Goal: Task Accomplishment & Management: Manage account settings

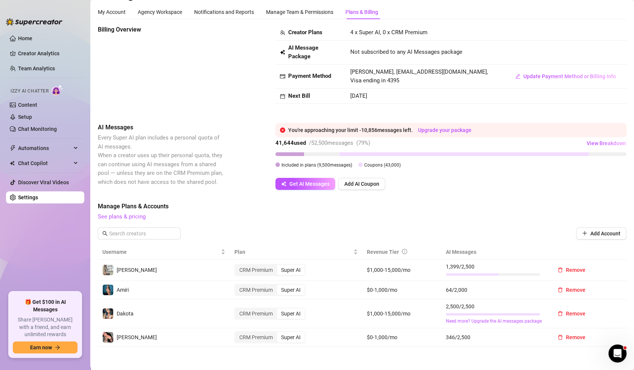
scroll to position [32, 0]
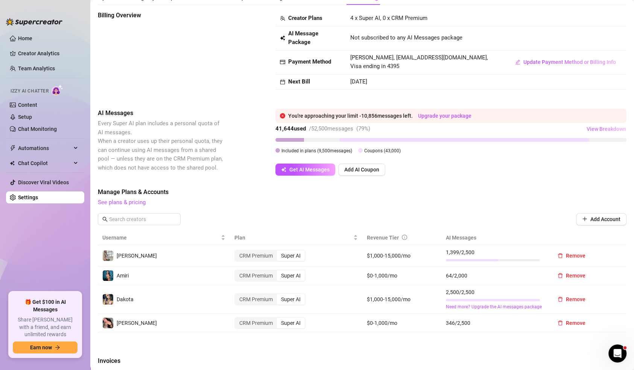
click at [599, 127] on span "View Breakdown" at bounding box center [605, 129] width 39 height 6
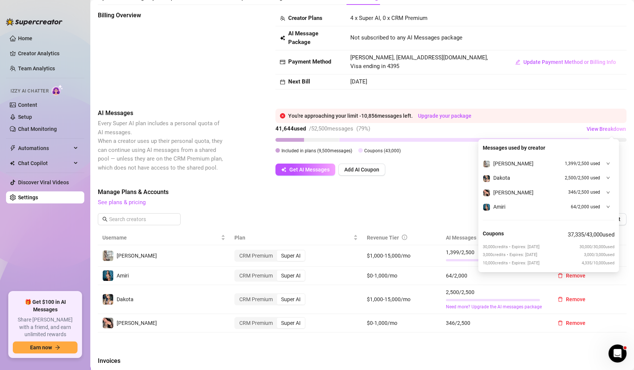
click at [604, 161] on div at bounding box center [605, 163] width 8 height 8
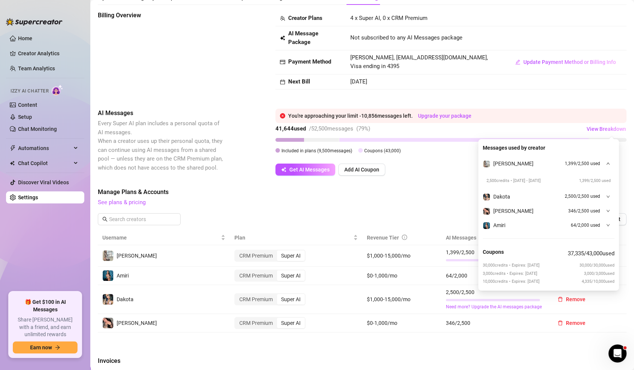
click at [604, 161] on div at bounding box center [605, 163] width 8 height 8
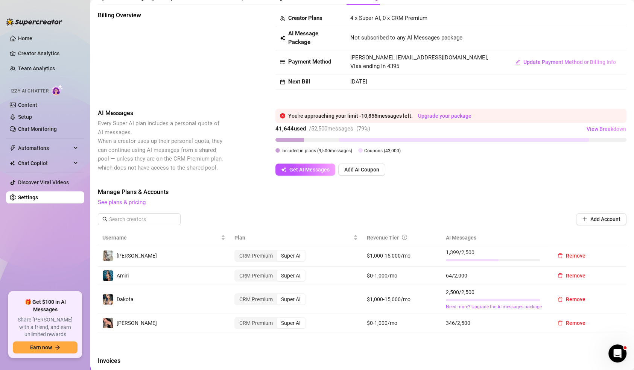
click at [419, 192] on span "Manage Plans & Accounts" at bounding box center [362, 192] width 529 height 9
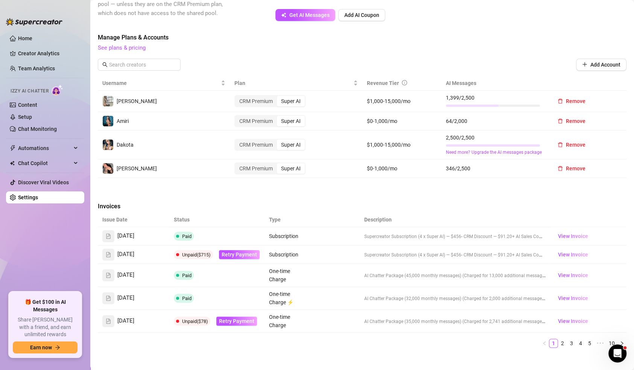
scroll to position [196, 0]
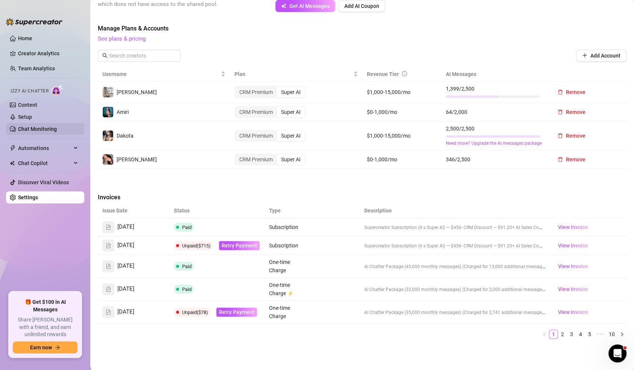
click at [39, 129] on link "Chat Monitoring" at bounding box center [37, 129] width 39 height 6
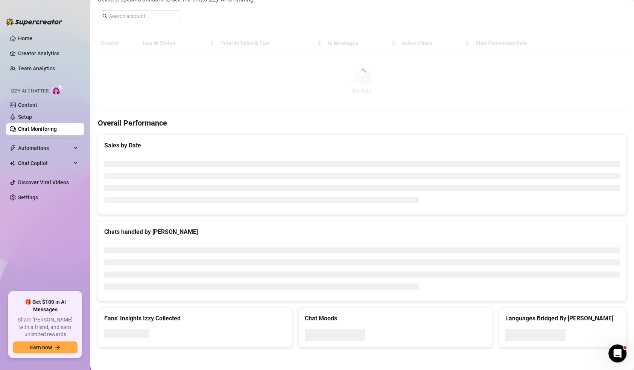
scroll to position [108, 0]
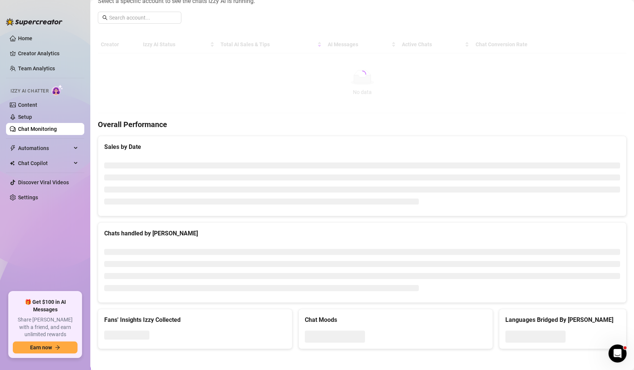
click at [209, 84] on div at bounding box center [362, 74] width 529 height 77
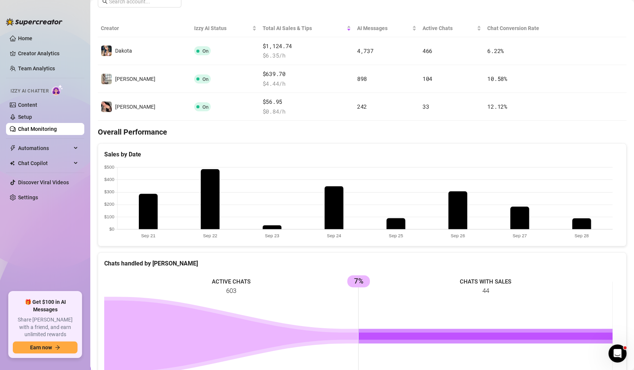
scroll to position [0, 0]
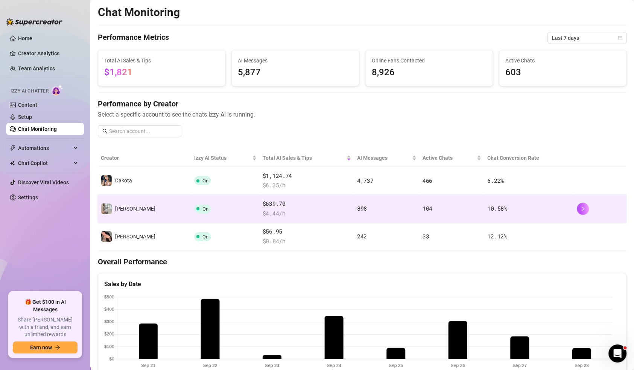
click at [142, 202] on td "[PERSON_NAME]" at bounding box center [144, 209] width 93 height 28
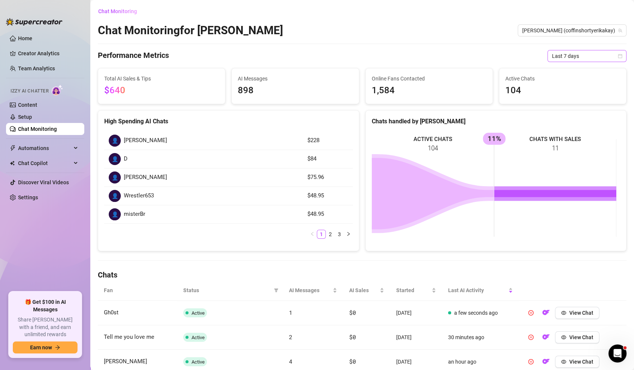
click at [618, 54] on icon "calendar" at bounding box center [620, 56] width 5 height 5
click at [563, 122] on div "Custom date" at bounding box center [579, 119] width 67 height 8
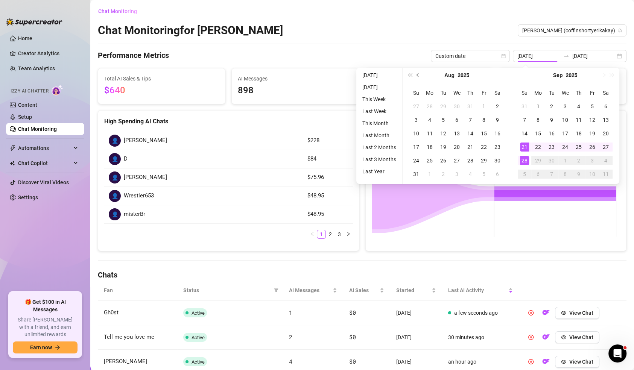
click at [415, 76] on button "Previous month (PageUp)" at bounding box center [418, 75] width 8 height 15
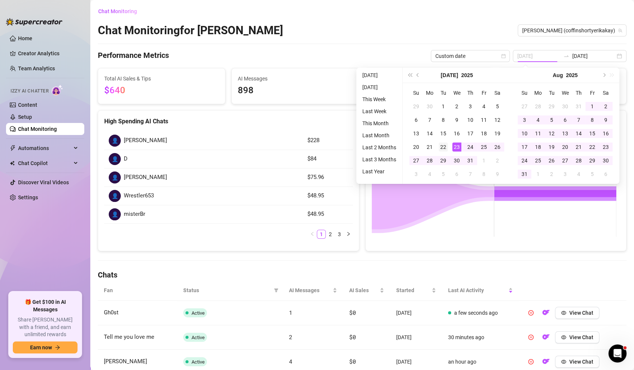
type input "[DATE]"
click at [445, 147] on div "22" at bounding box center [443, 147] width 9 height 9
click at [610, 56] on div "[DATE] [DATE]" at bounding box center [570, 56] width 114 height 12
click at [604, 75] on span "Next month (PageDown)" at bounding box center [603, 75] width 4 height 4
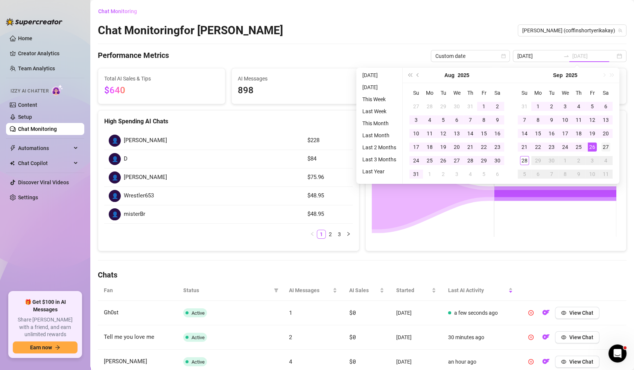
type input "[DATE]"
click at [604, 147] on div "27" at bounding box center [605, 147] width 9 height 9
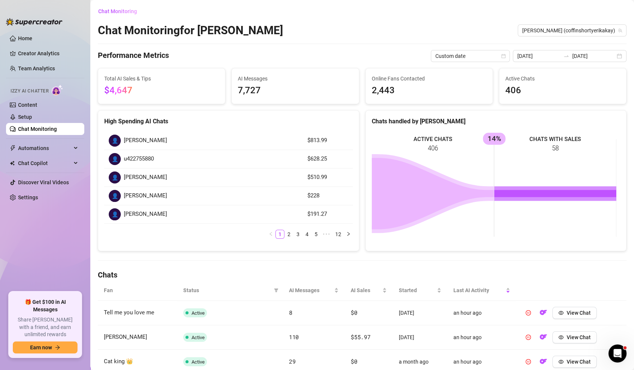
click at [292, 27] on div "Chat Monitoring for [PERSON_NAME] [PERSON_NAME] (coffinshortyerikakay)" at bounding box center [362, 30] width 529 height 14
click at [583, 32] on span "[PERSON_NAME] (coffinshortyerikakay)" at bounding box center [572, 30] width 100 height 11
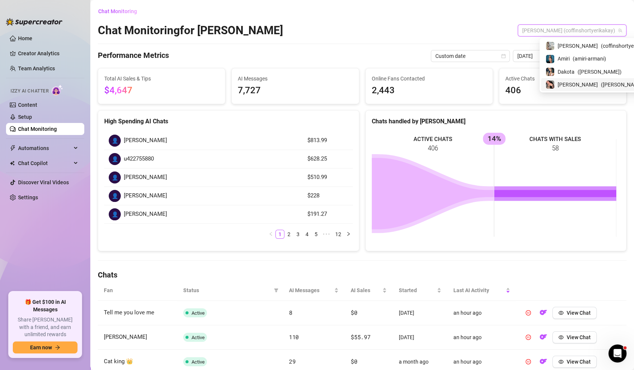
click at [601, 83] on span "( [PERSON_NAME] )" at bounding box center [623, 84] width 44 height 8
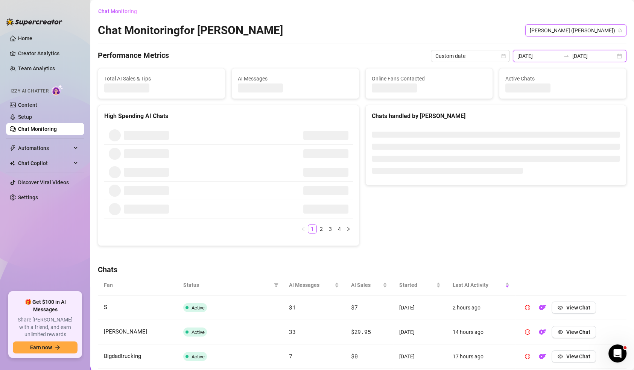
click at [545, 59] on input "[DATE]" at bounding box center [538, 56] width 43 height 8
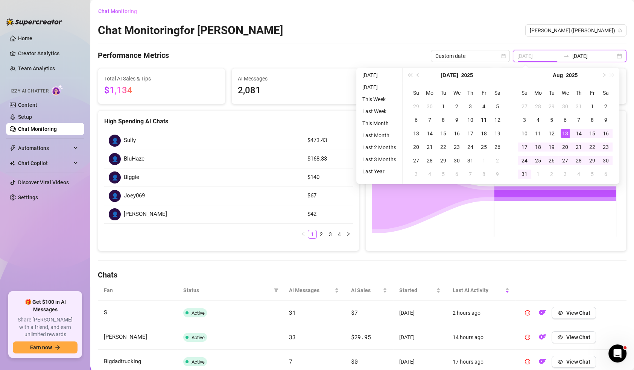
type input "[DATE]"
click at [568, 133] on div "13" at bounding box center [564, 133] width 9 height 9
type input "[DATE]"
click at [541, 24] on div "Chat Monitoring for [PERSON_NAME] [PERSON_NAME] ([PERSON_NAME])" at bounding box center [362, 30] width 529 height 14
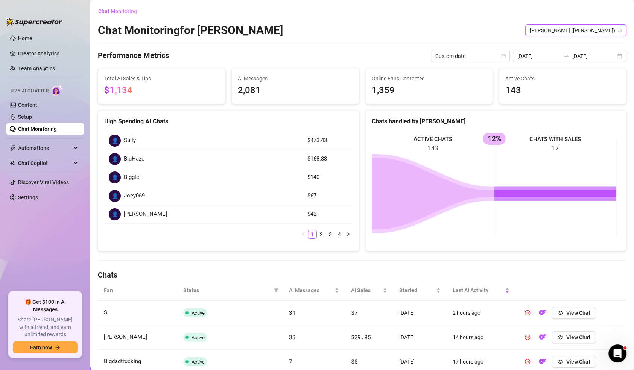
click at [587, 30] on span "[PERSON_NAME] ([PERSON_NAME])" at bounding box center [576, 30] width 92 height 11
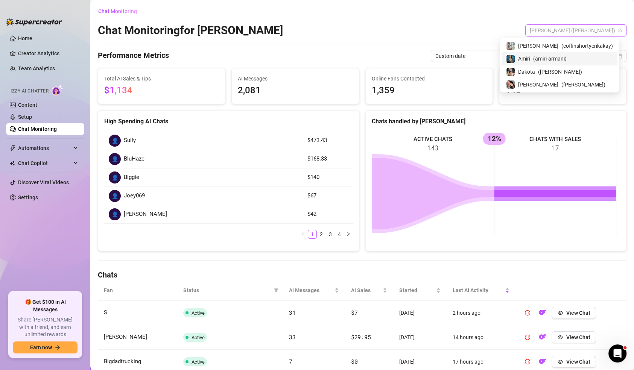
click at [559, 59] on div "Amiri ( [PERSON_NAME] )" at bounding box center [559, 58] width 107 height 9
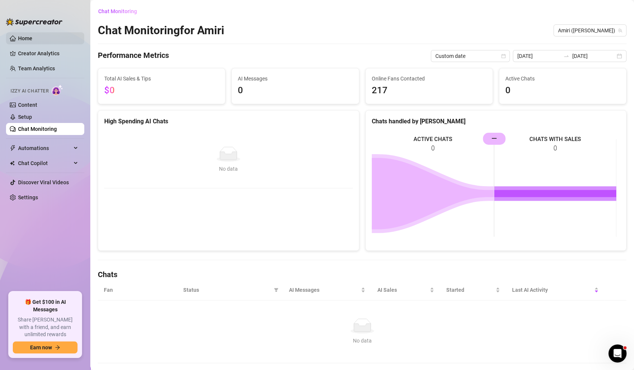
click at [32, 35] on link "Home" at bounding box center [25, 38] width 14 height 6
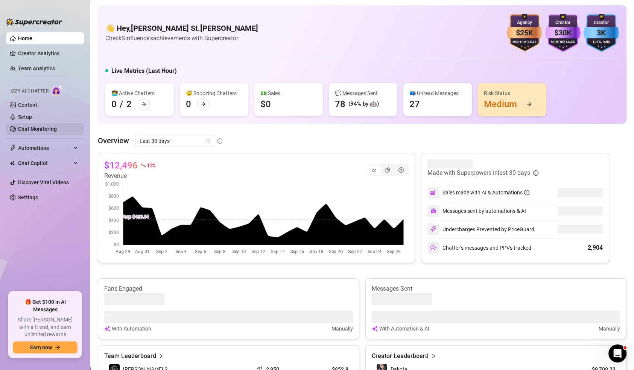
click at [37, 131] on link "Chat Monitoring" at bounding box center [37, 129] width 39 height 6
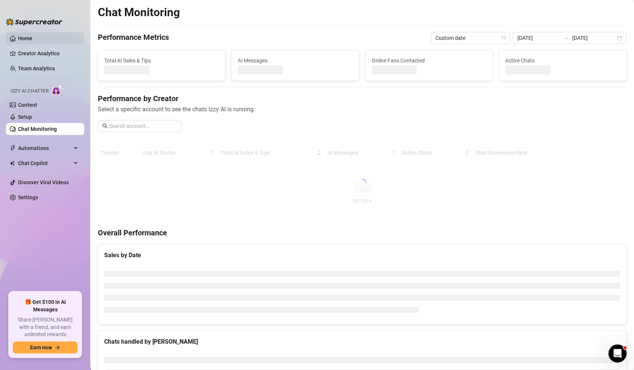
click at [29, 38] on link "Home" at bounding box center [25, 38] width 14 height 6
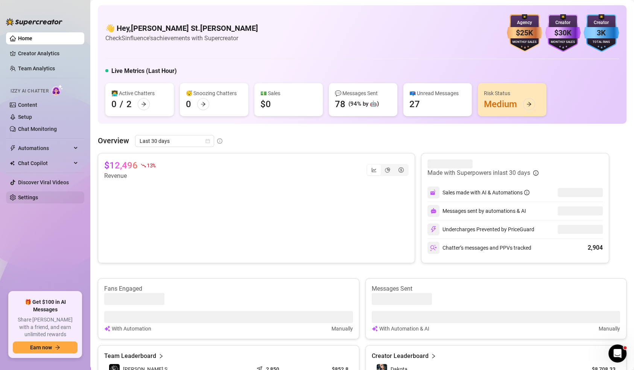
click at [24, 196] on link "Settings" at bounding box center [28, 197] width 20 height 6
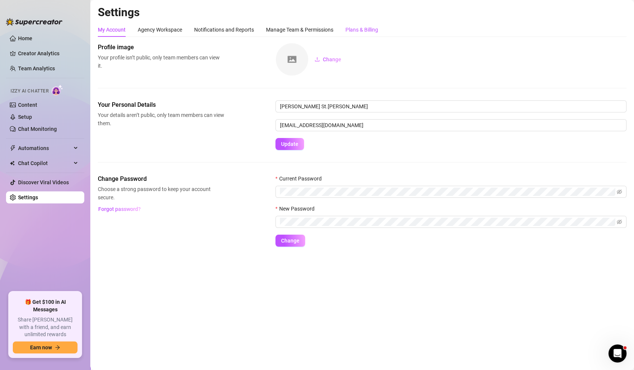
click at [372, 28] on div "Plans & Billing" at bounding box center [361, 30] width 33 height 8
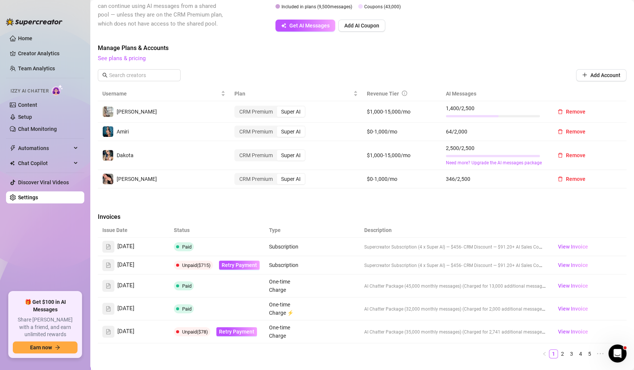
scroll to position [176, 0]
click at [564, 247] on span "View Invoice" at bounding box center [572, 246] width 30 height 8
click at [558, 351] on link "2" at bounding box center [562, 353] width 8 height 8
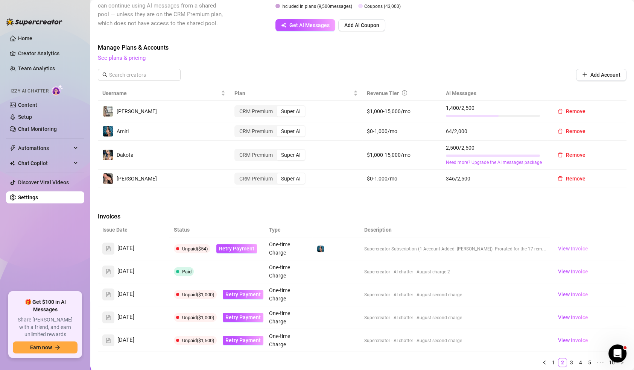
click at [566, 247] on span "View Invoice" at bounding box center [572, 249] width 30 height 8
click at [549, 359] on link "1" at bounding box center [553, 362] width 8 height 8
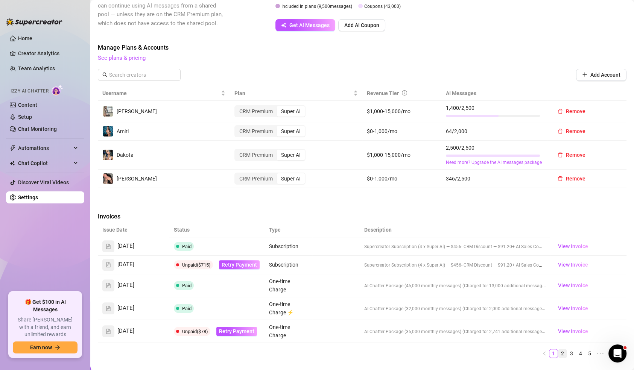
click at [558, 354] on link "2" at bounding box center [562, 353] width 8 height 8
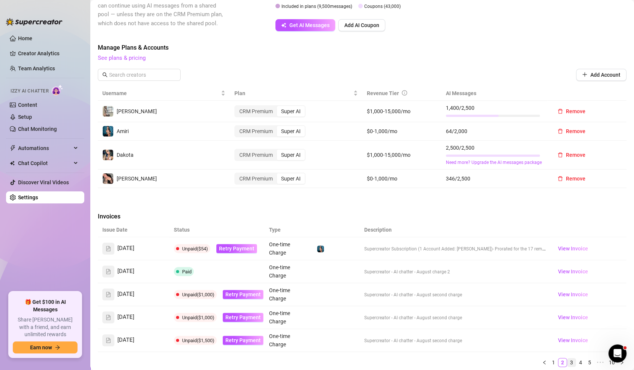
click at [567, 362] on link "3" at bounding box center [571, 362] width 8 height 8
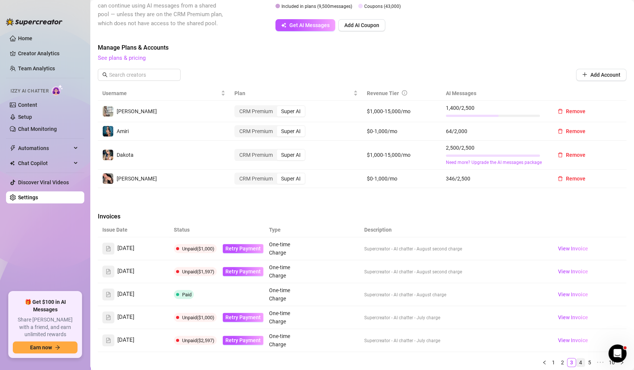
click at [576, 363] on link "4" at bounding box center [580, 362] width 8 height 8
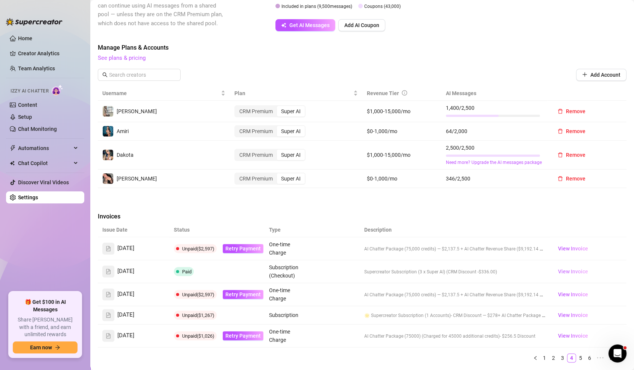
click at [562, 269] on span "View Invoice" at bounding box center [572, 271] width 30 height 8
click at [576, 359] on link "5" at bounding box center [580, 358] width 8 height 8
